Goal: Task Accomplishment & Management: Use online tool/utility

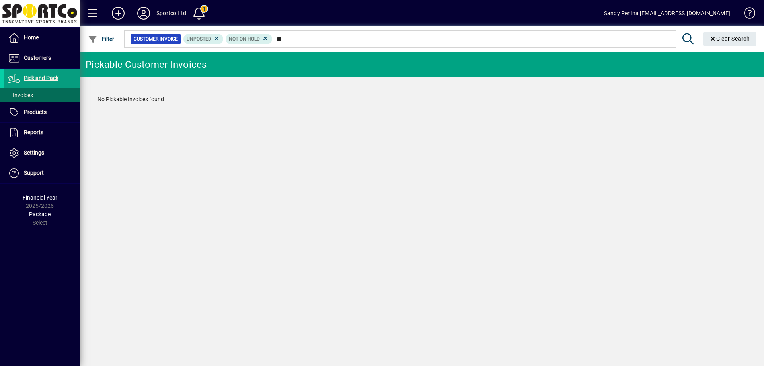
type input "*"
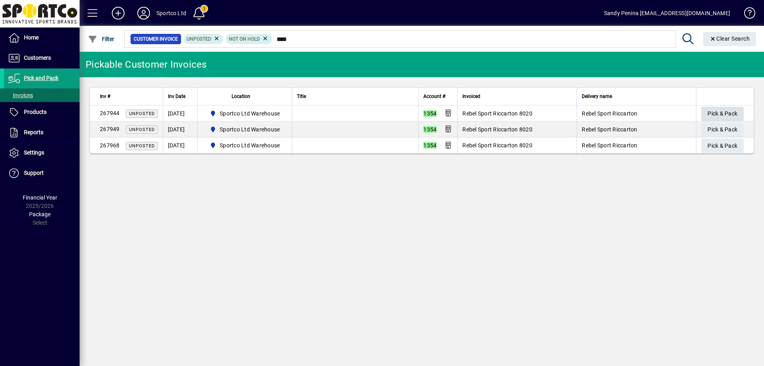
type input "****"
click at [706, 111] on span "button" at bounding box center [722, 113] width 43 height 19
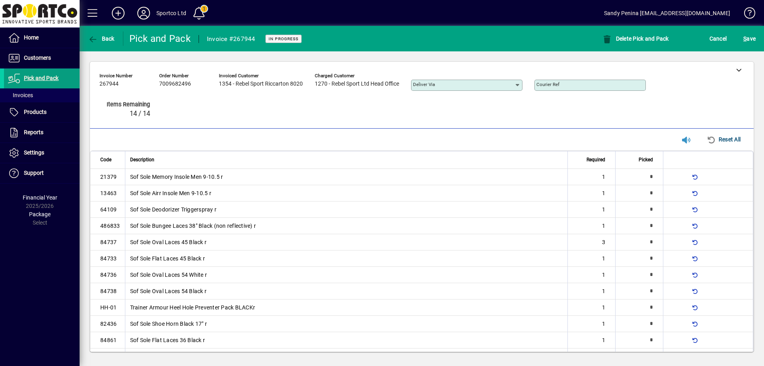
type input "*"
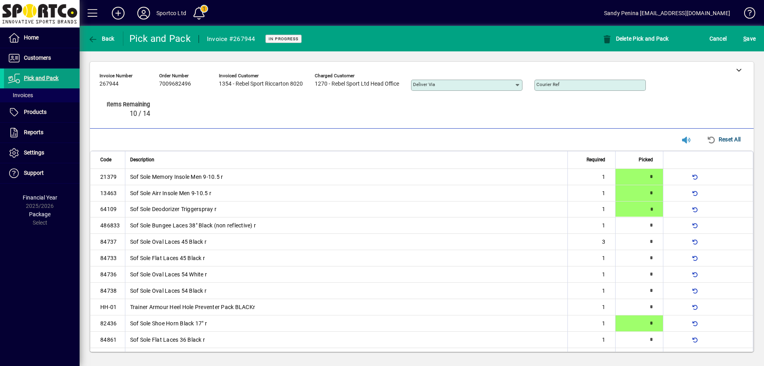
type input "*"
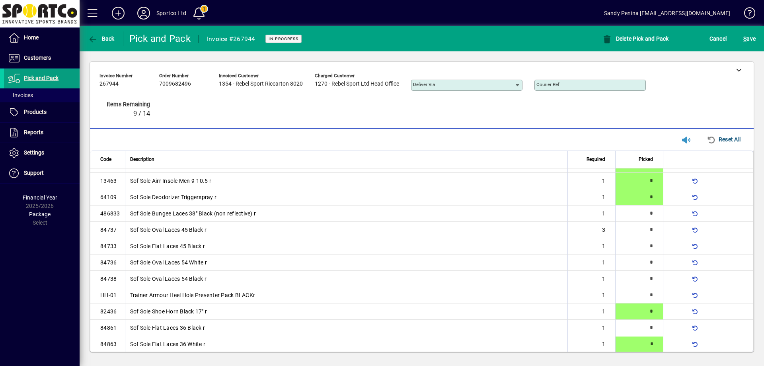
type input "*"
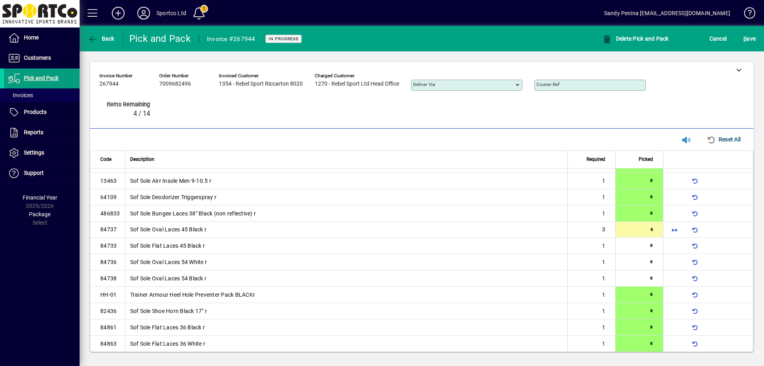
scroll to position [0, 0]
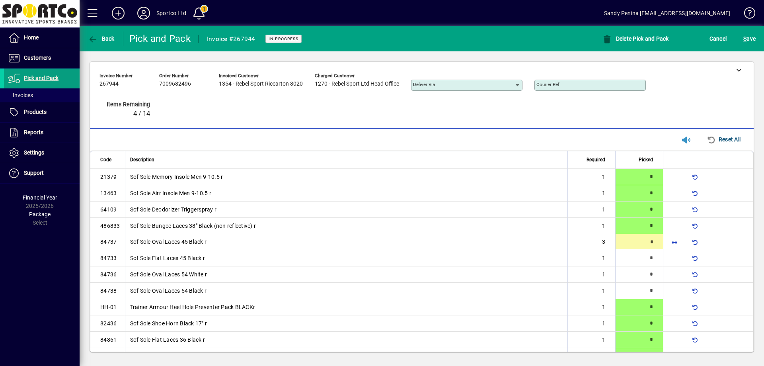
type input "*"
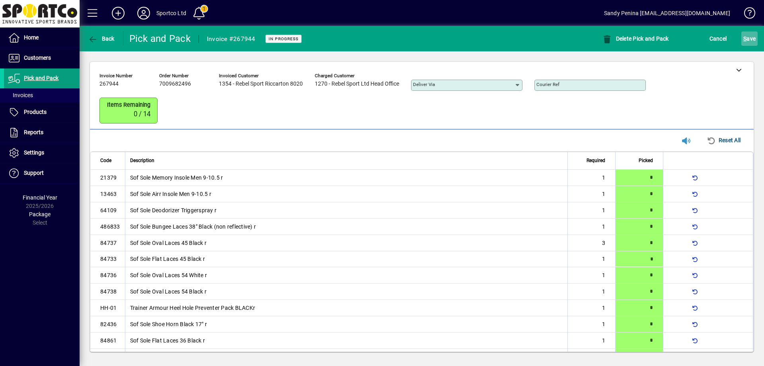
click at [751, 37] on span "S ave" at bounding box center [749, 38] width 12 height 13
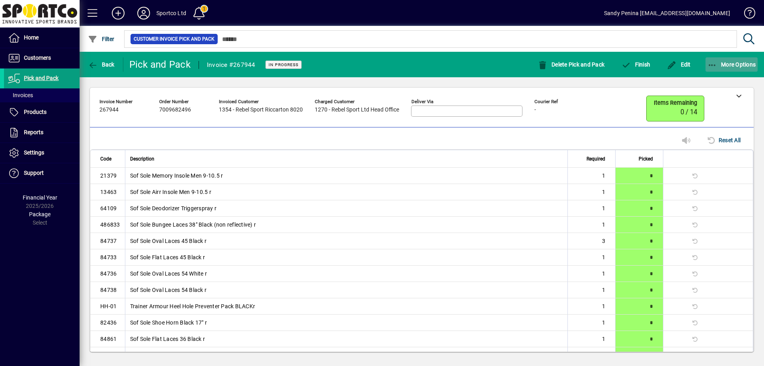
click at [732, 68] on span "button" at bounding box center [732, 64] width 53 height 19
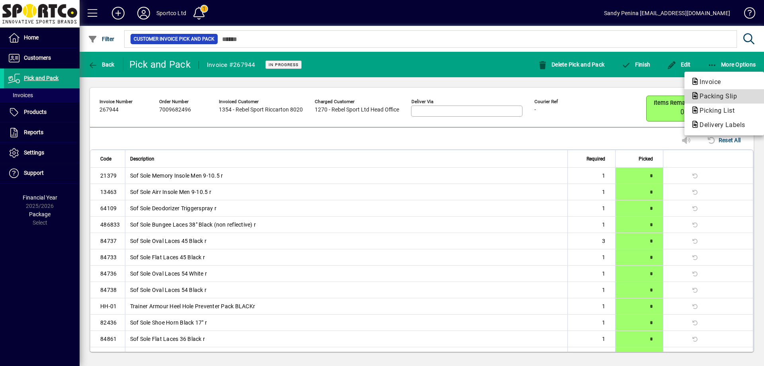
click at [741, 96] on span "Packing Slip" at bounding box center [716, 96] width 50 height 8
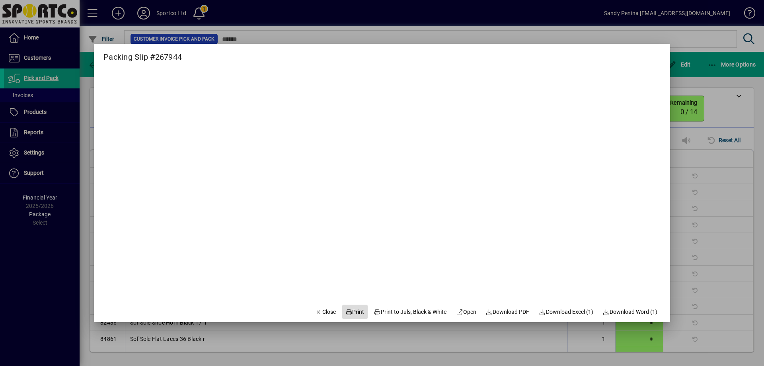
click at [354, 316] on span at bounding box center [354, 311] width 25 height 19
click at [320, 312] on span "Close" at bounding box center [325, 312] width 21 height 8
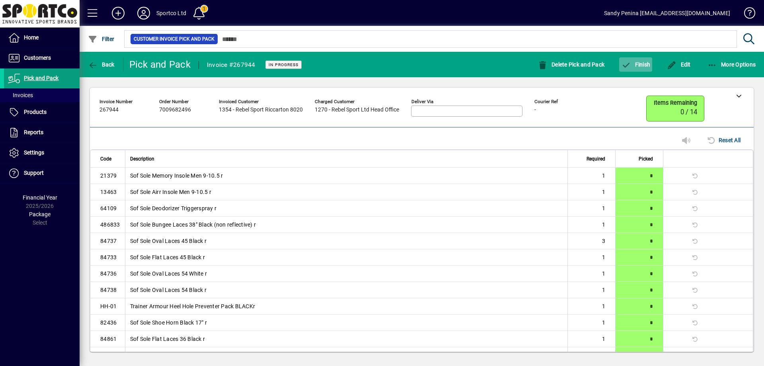
click at [636, 72] on span "button" at bounding box center [635, 64] width 33 height 19
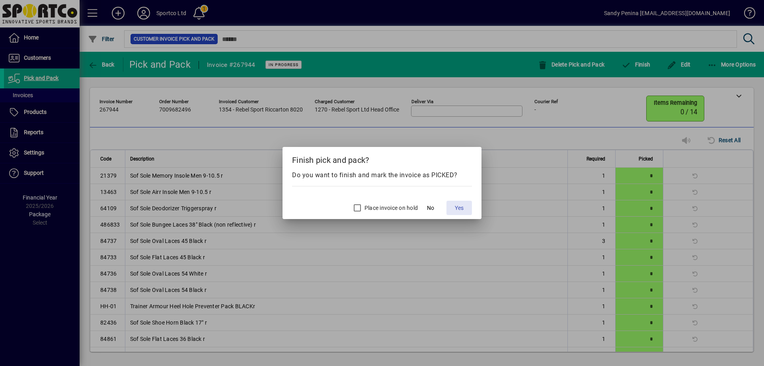
click at [470, 211] on span at bounding box center [459, 207] width 25 height 19
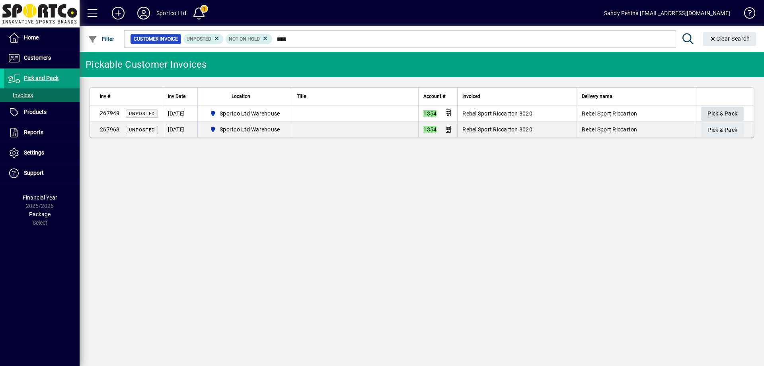
type input "****"
click at [722, 111] on span "Pick & Pack" at bounding box center [723, 113] width 30 height 13
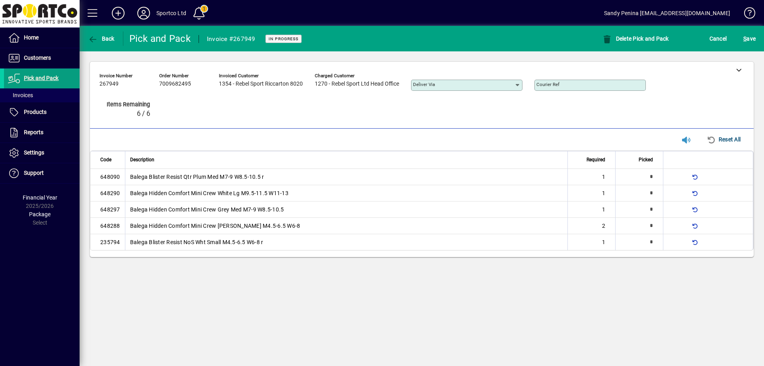
type input "*"
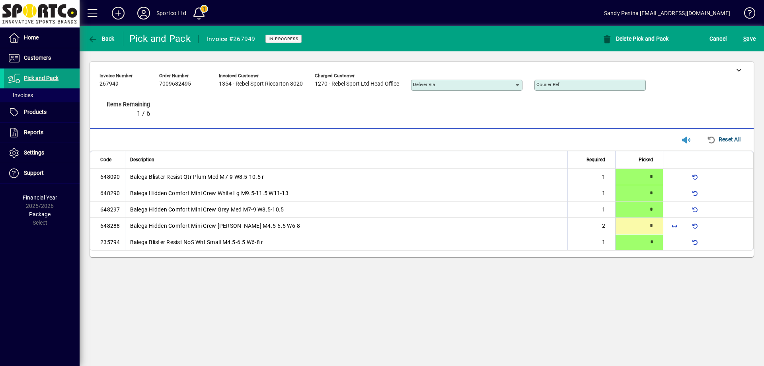
type input "*"
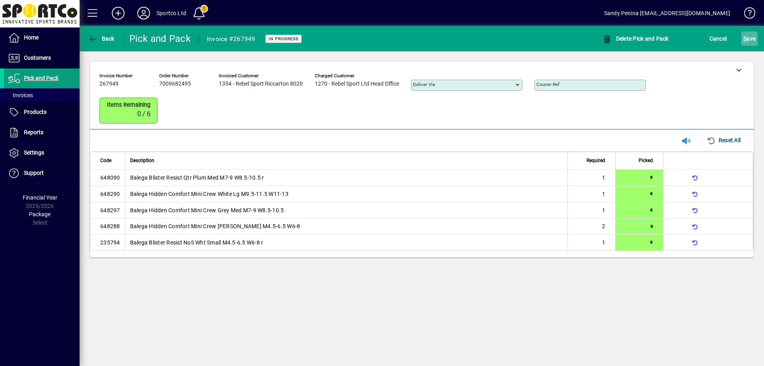
click at [749, 37] on span "S ave" at bounding box center [749, 38] width 12 height 13
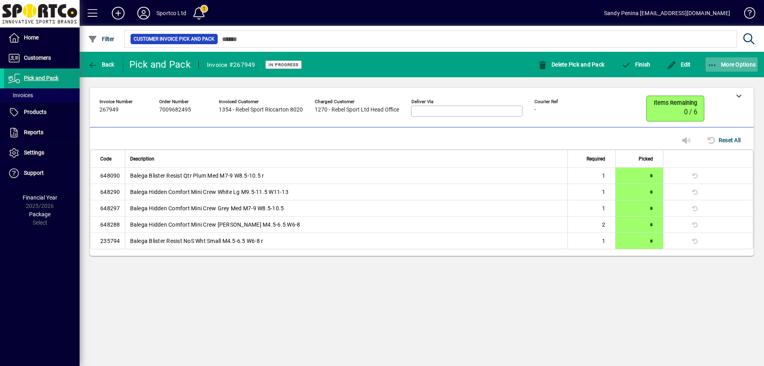
click at [745, 70] on span "button" at bounding box center [732, 64] width 53 height 19
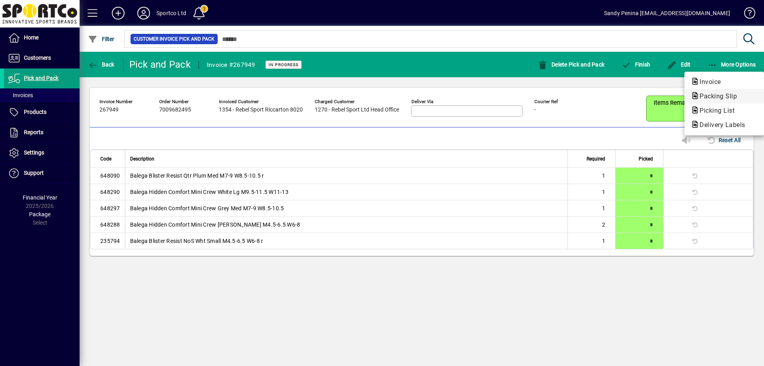
click at [735, 92] on span "Packing Slip" at bounding box center [724, 97] width 67 height 10
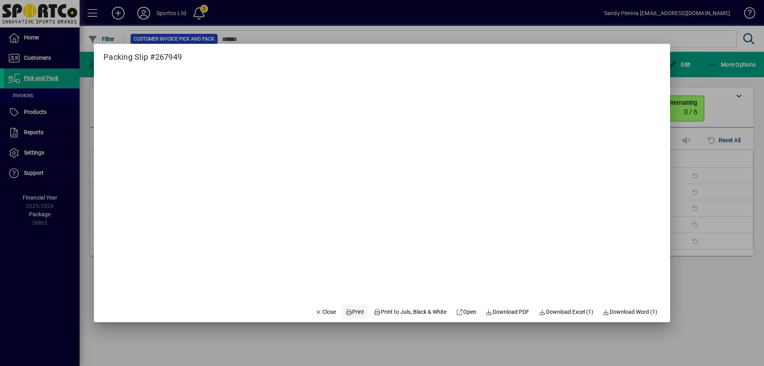
click at [348, 312] on span "Print" at bounding box center [354, 312] width 19 height 8
click at [324, 310] on span "Close" at bounding box center [325, 312] width 21 height 8
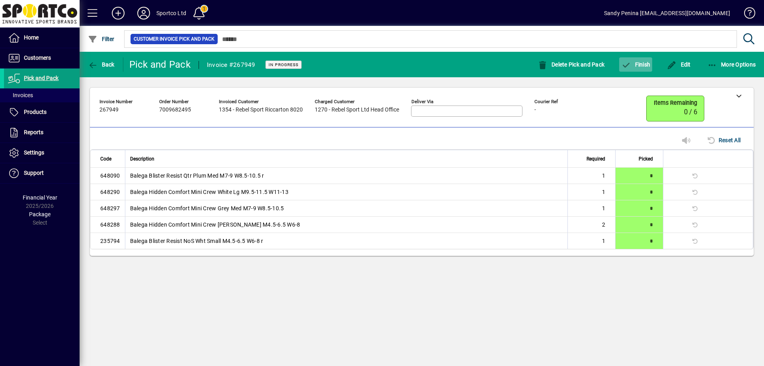
click at [646, 62] on span "Finish" at bounding box center [635, 64] width 29 height 6
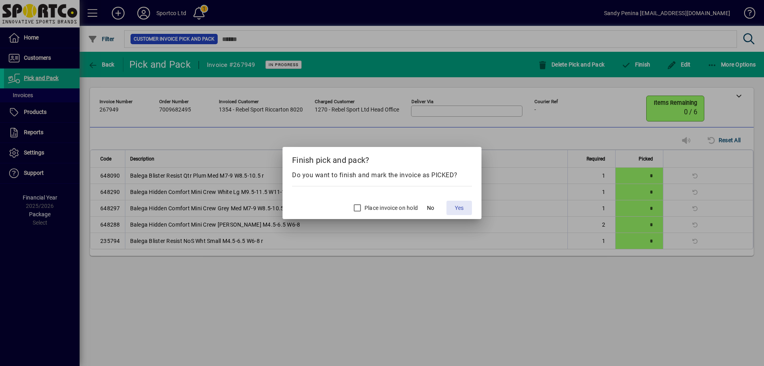
click at [460, 205] on span "Yes" at bounding box center [459, 208] width 9 height 8
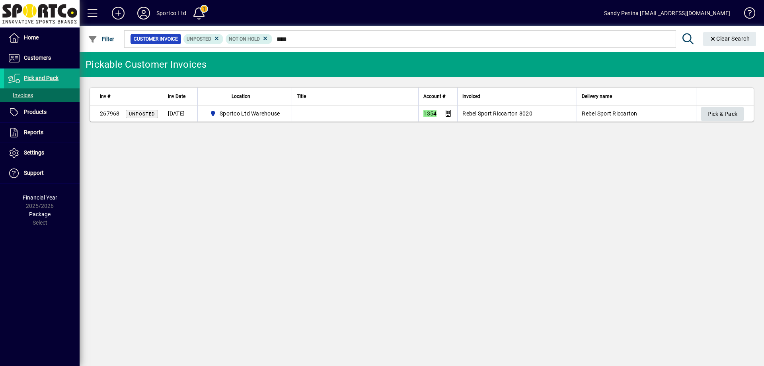
type input "****"
click at [726, 105] on span "button" at bounding box center [722, 113] width 43 height 19
click at [701, 107] on button "Pick & Pack" at bounding box center [722, 114] width 43 height 14
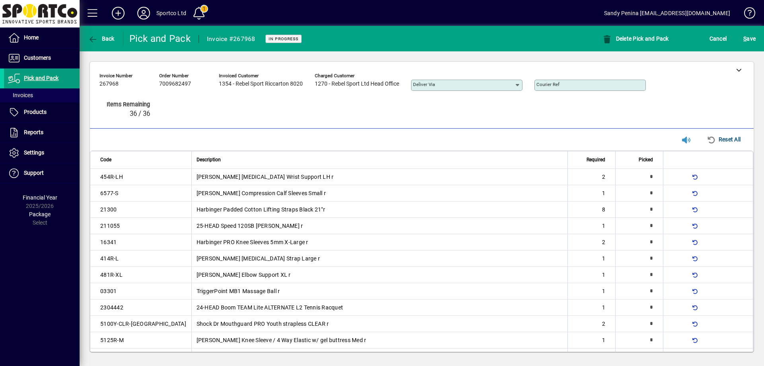
type input "*"
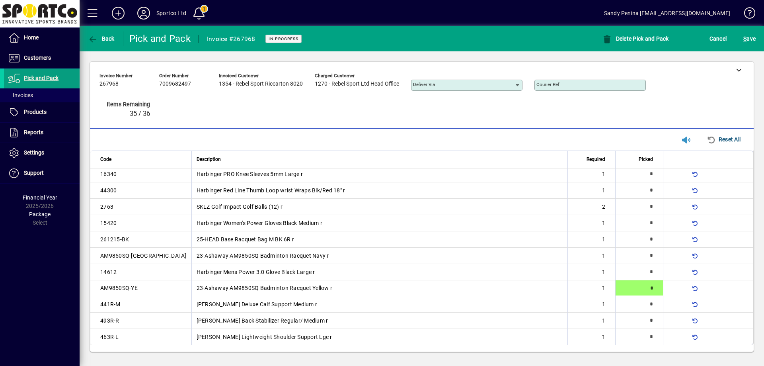
type input "*"
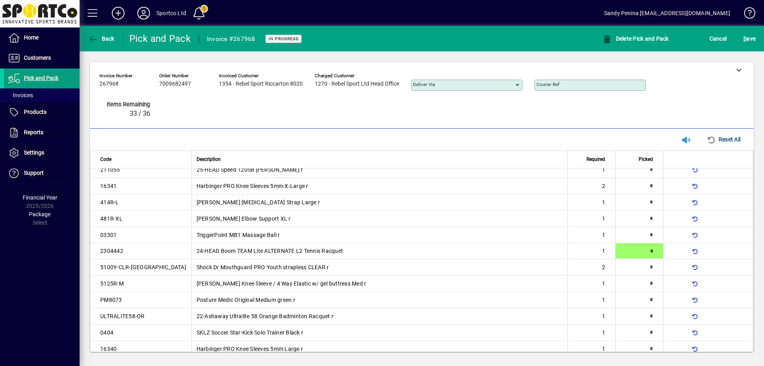
type input "*"
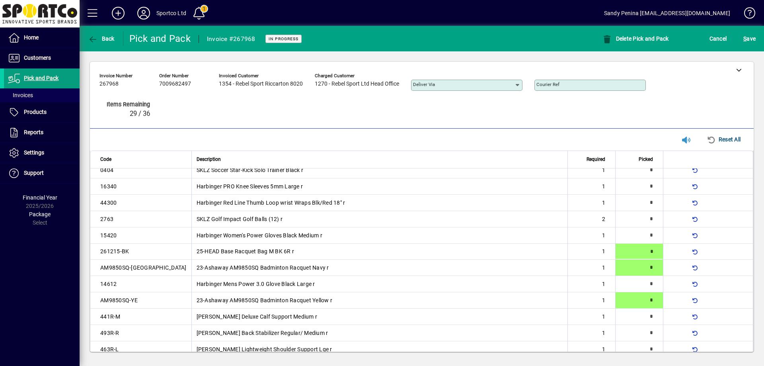
scroll to position [0, 0]
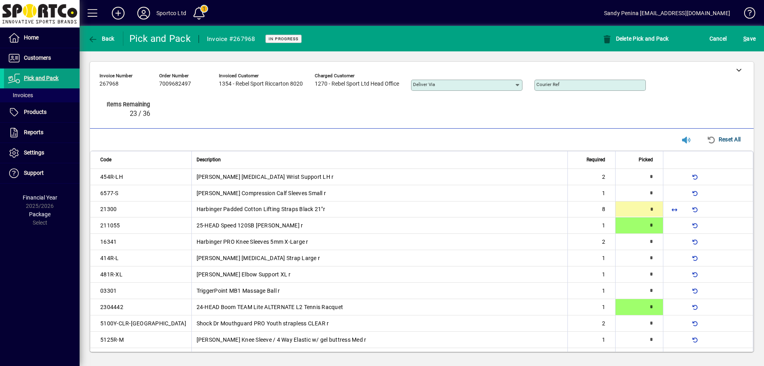
type input "*"
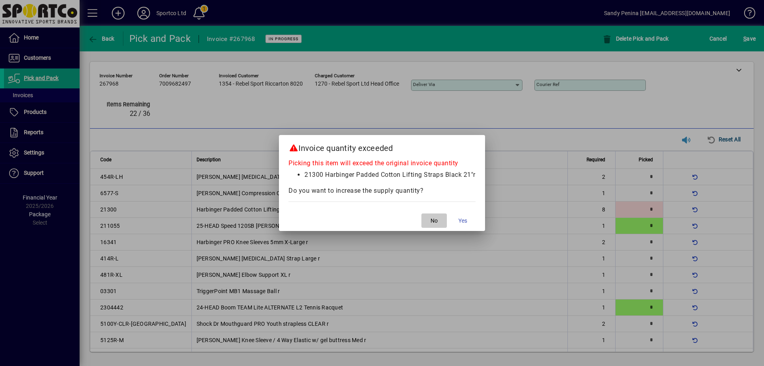
click at [434, 215] on span "button" at bounding box center [433, 220] width 25 height 19
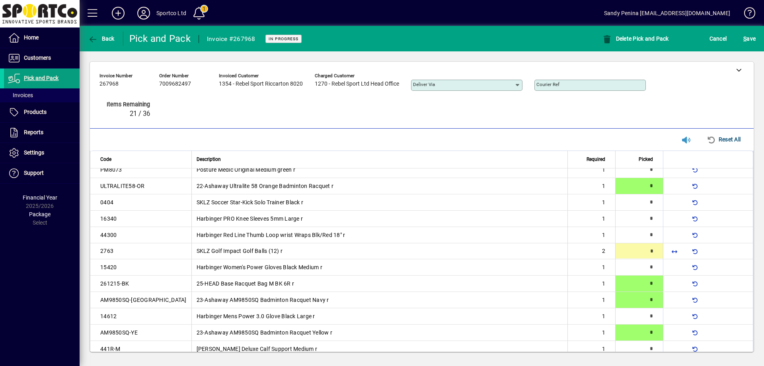
type input "*"
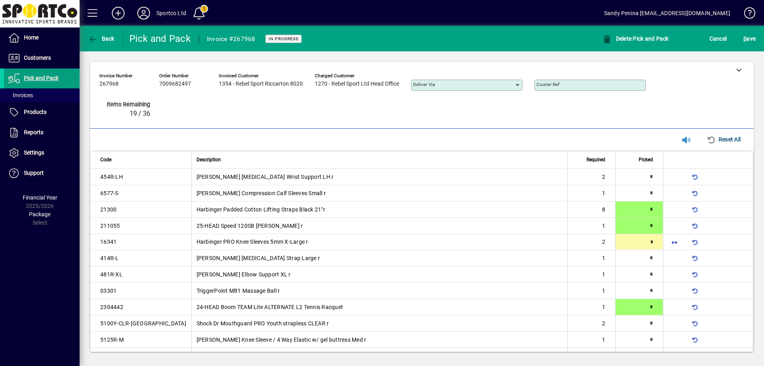
type input "*"
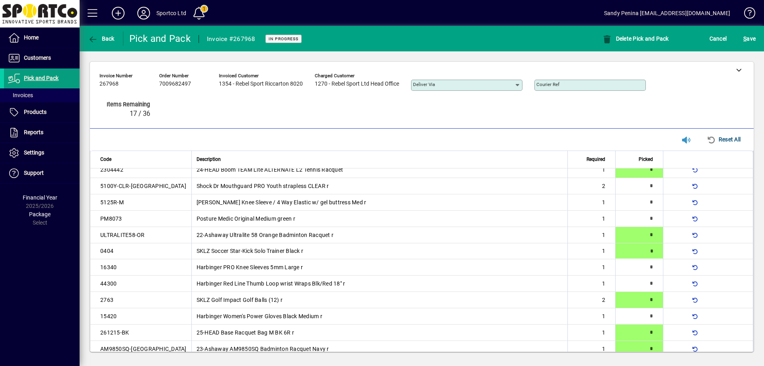
type input "*"
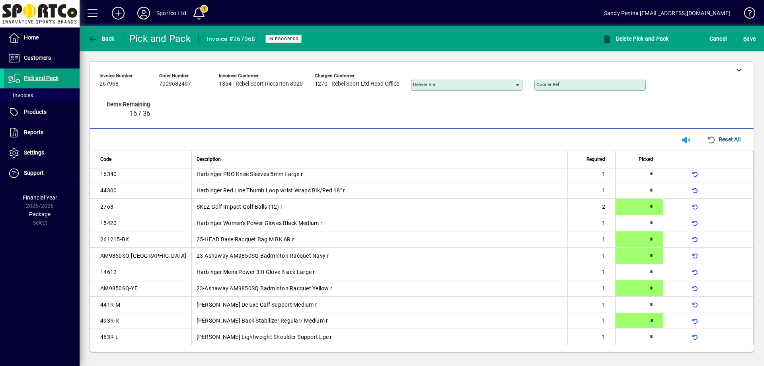
type input "*"
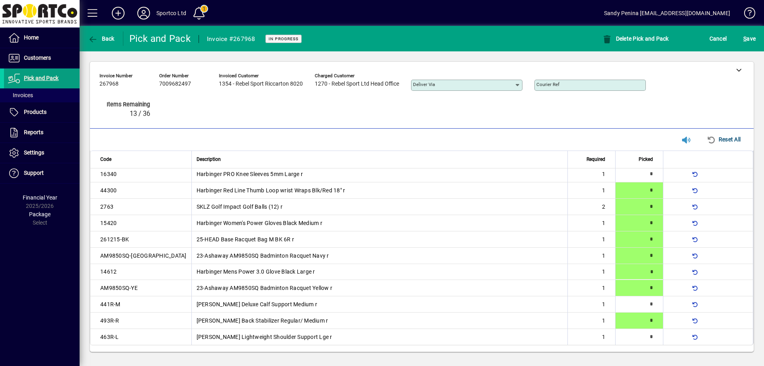
type input "*"
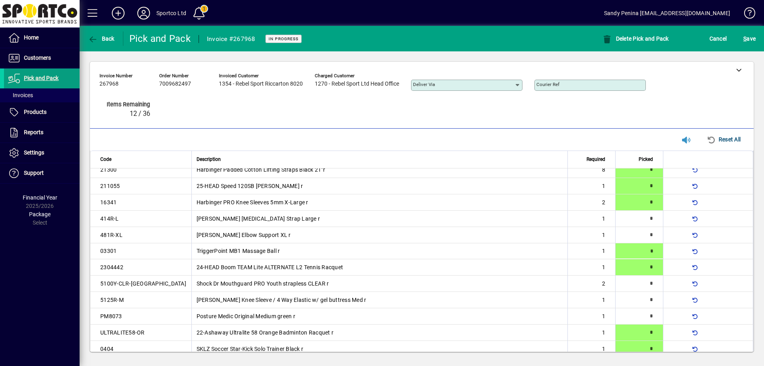
type input "*"
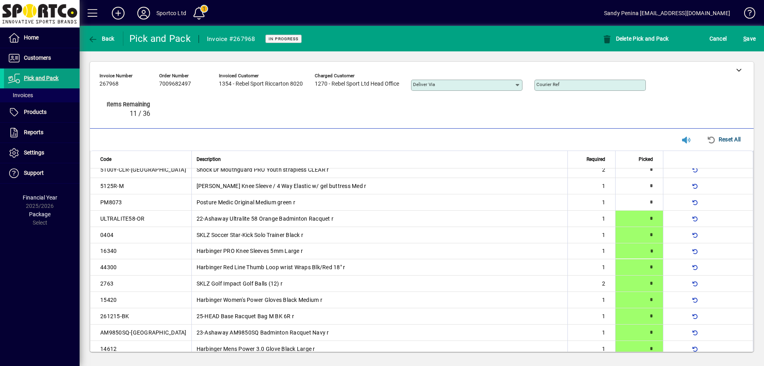
type input "*"
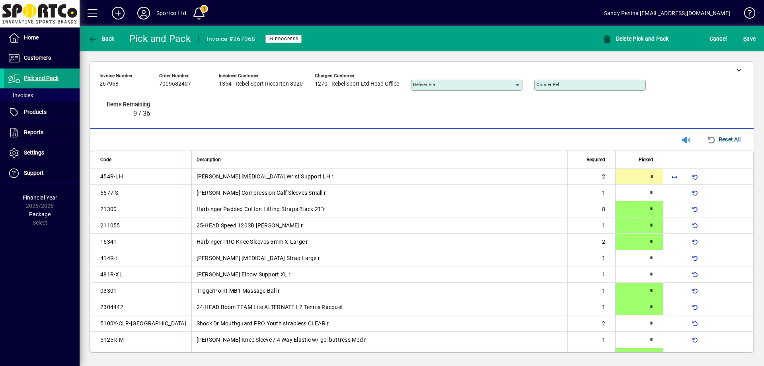
type input "*"
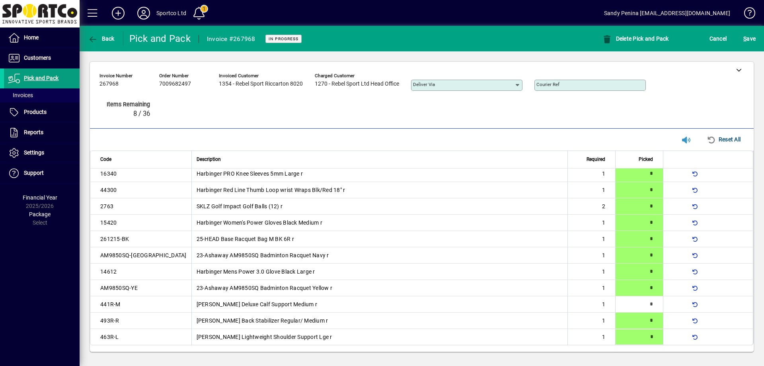
type input "*"
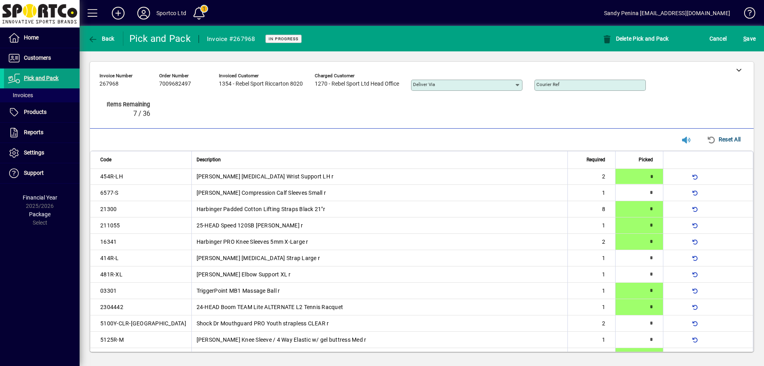
type input "*"
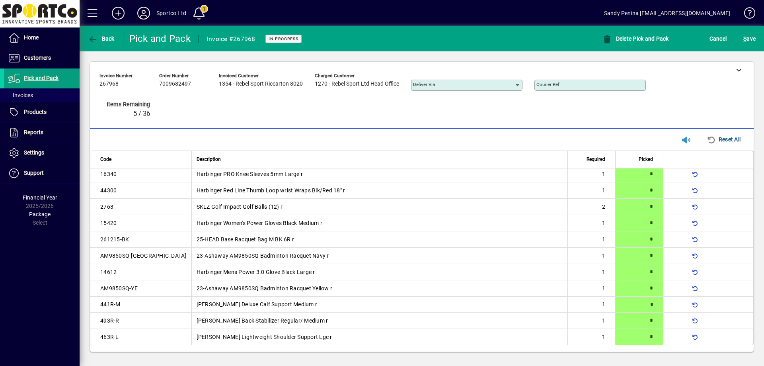
type input "*"
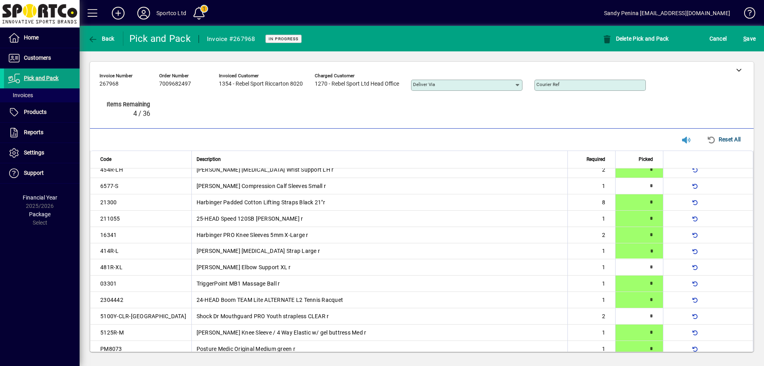
type input "*"
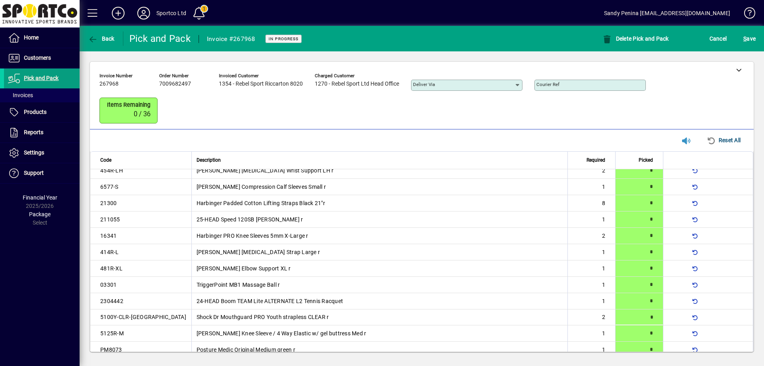
scroll to position [74, 0]
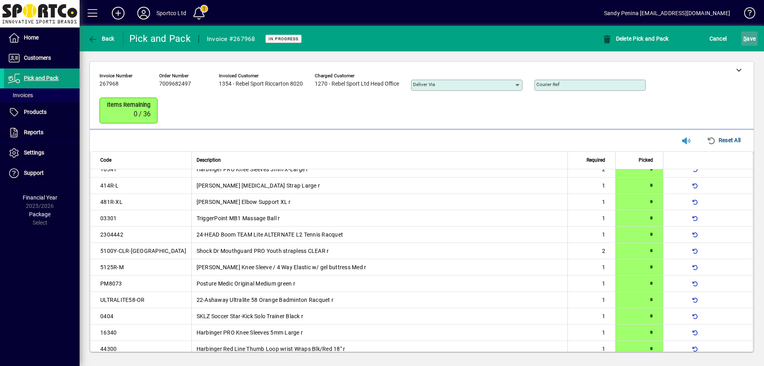
click at [744, 40] on span "S" at bounding box center [744, 38] width 3 height 6
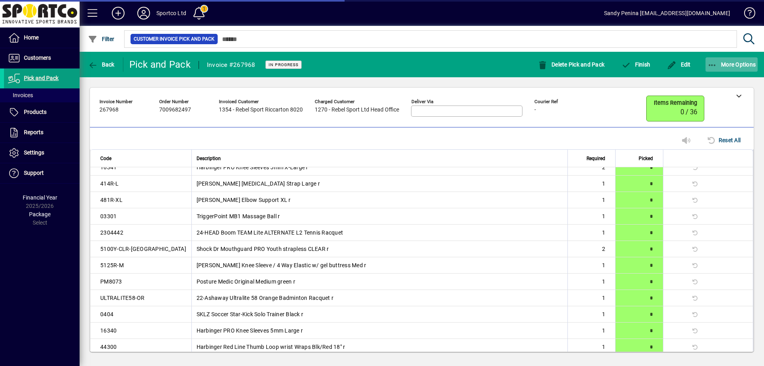
click at [730, 68] on span "button" at bounding box center [732, 64] width 53 height 19
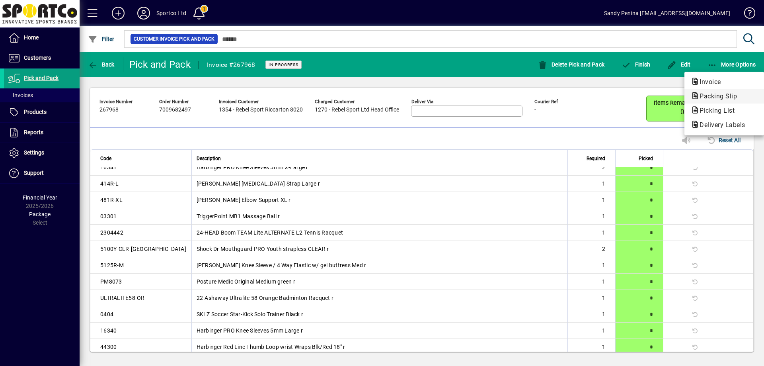
click at [736, 99] on span "Packing Slip" at bounding box center [716, 96] width 50 height 8
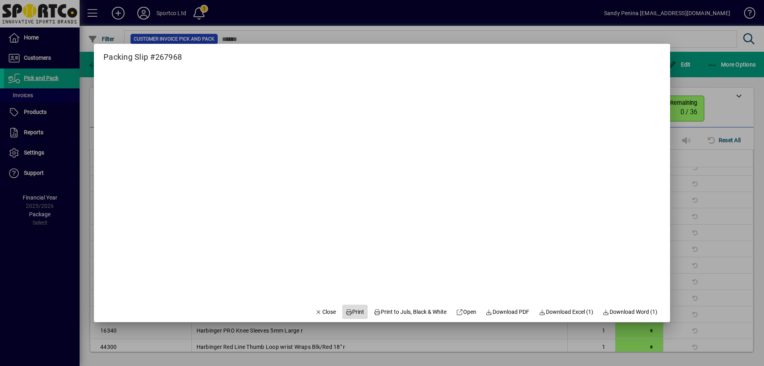
click at [346, 312] on span "Print" at bounding box center [354, 312] width 19 height 8
drag, startPoint x: 304, startPoint y: 310, endPoint x: 311, endPoint y: 304, distance: 9.0
click at [312, 310] on span "button" at bounding box center [325, 311] width 27 height 19
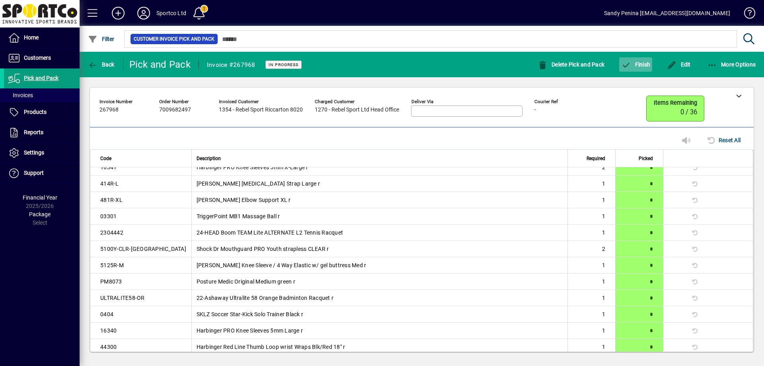
click at [641, 62] on span "Finish" at bounding box center [635, 64] width 29 height 6
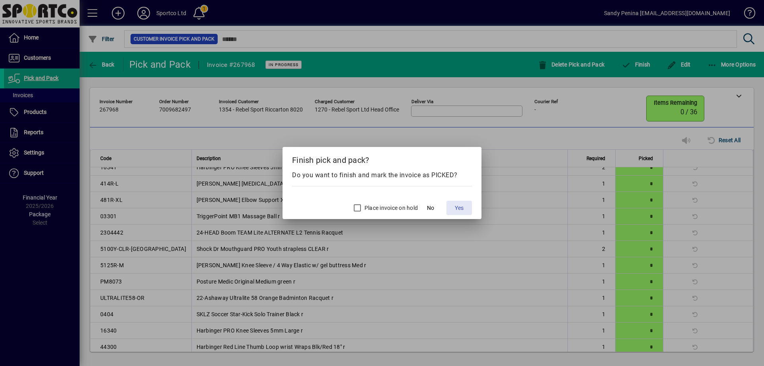
click at [466, 208] on span at bounding box center [459, 207] width 25 height 19
